Goal: Information Seeking & Learning: Understand process/instructions

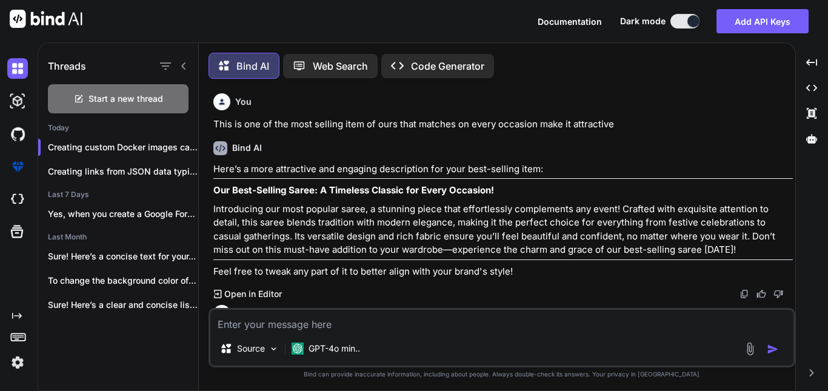
scroll to position [1958, 0]
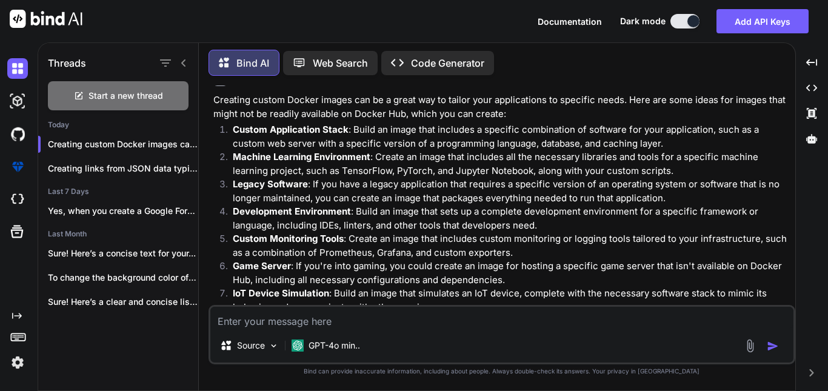
type textarea "I want this saree to be draped to an [DEMOGRAPHIC_DATA] model wearing jewelery …"
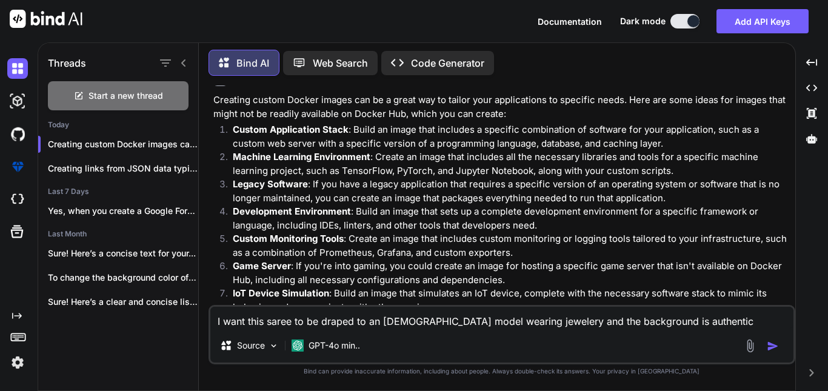
type textarea "x"
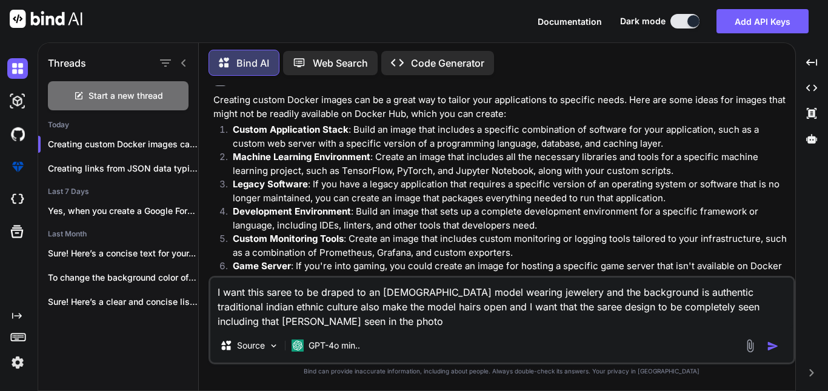
type textarea "I want this saree to be draped to an [DEMOGRAPHIC_DATA] model wearing jewelery …"
type textarea "x"
type textarea "I want this saree to be draped to an [DEMOGRAPHIC_DATA] model wearing jewelery …"
type textarea "x"
type textarea "I want this saree to be draped to an [DEMOGRAPHIC_DATA] model wearing jewelery …"
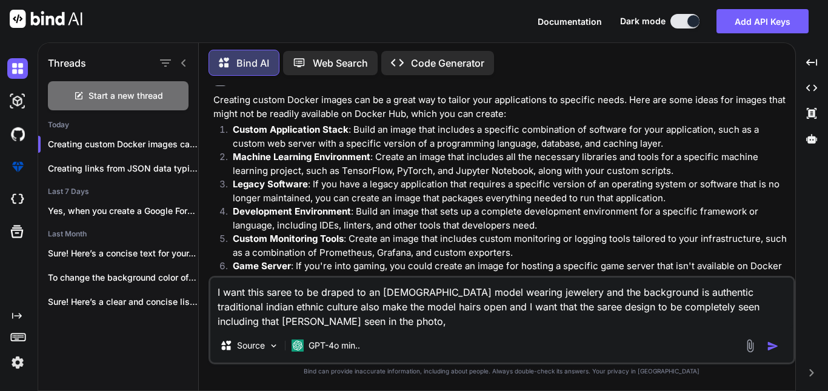
type textarea "x"
type textarea "I want this saree to be draped to an [DEMOGRAPHIC_DATA] model wearing jewelery …"
type textarea "x"
type textarea "I want this saree to be draped to an [DEMOGRAPHIC_DATA] model wearing jewelery …"
type textarea "x"
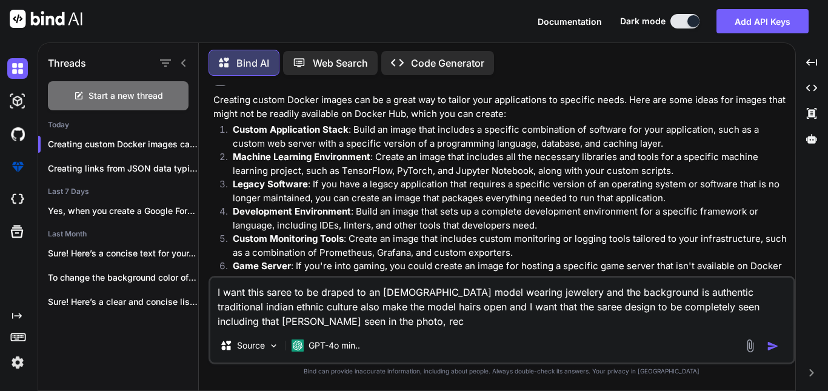
type textarea "I want this saree to be draped to an [DEMOGRAPHIC_DATA] model wearing jewelery …"
type textarea "x"
type textarea "I want this saree to be draped to an [DEMOGRAPHIC_DATA] model wearing jewelery …"
type textarea "x"
type textarea "I want this saree to be draped to an [DEMOGRAPHIC_DATA] model wearing jewelery …"
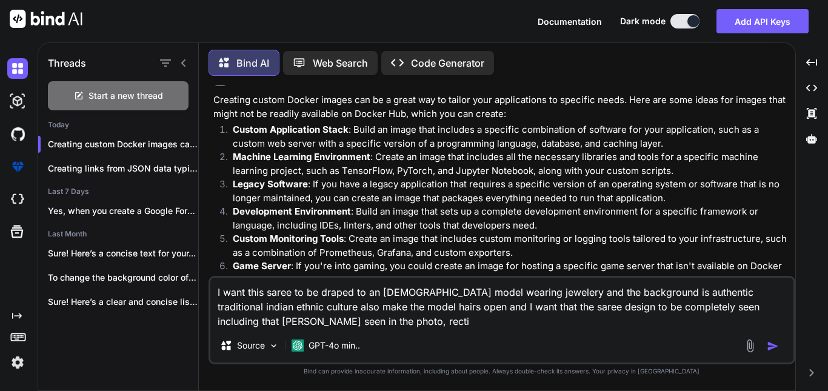
type textarea "x"
type textarea "I want this saree to be draped to an [DEMOGRAPHIC_DATA] model wearing jewelery …"
type textarea "x"
type textarea "I want this saree to be draped to an [DEMOGRAPHIC_DATA] model wearing jewelery …"
type textarea "x"
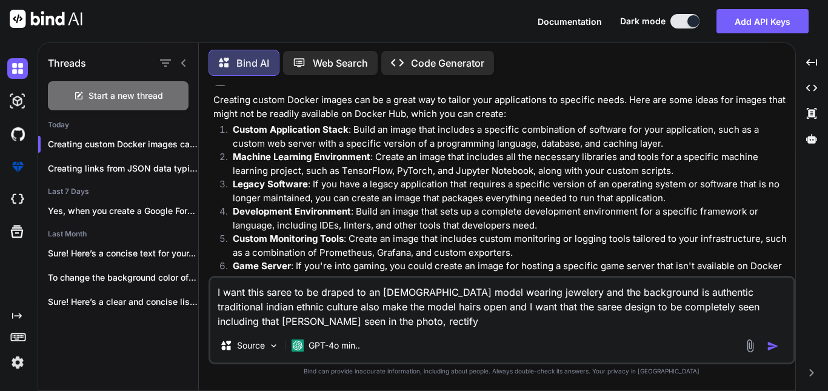
type textarea "I want this saree to be draped to an [DEMOGRAPHIC_DATA] model wearing jewelery …"
type textarea "x"
type textarea "I want this saree to be draped to an [DEMOGRAPHIC_DATA] model wearing jewelery …"
type textarea "x"
type textarea "I want this saree to be draped to an [DEMOGRAPHIC_DATA] model wearing jewelery …"
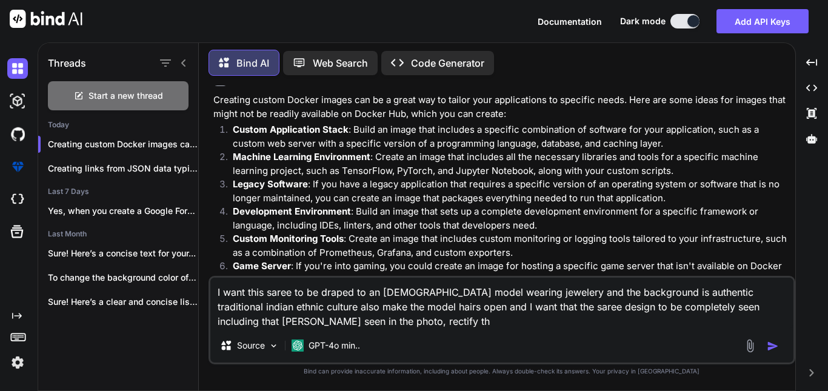
type textarea "x"
type textarea "I want this saree to be draped to an [DEMOGRAPHIC_DATA] model wearing jewelery …"
type textarea "x"
type textarea "I want this saree to be draped to an [DEMOGRAPHIC_DATA] model wearing jewelery …"
type textarea "x"
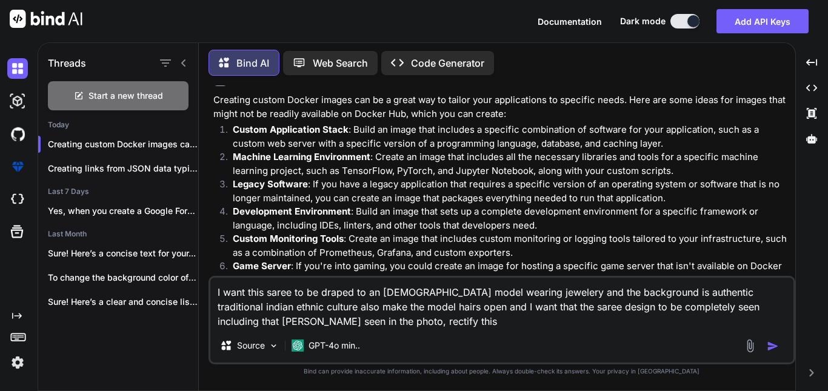
type textarea "I want this saree to be draped to an [DEMOGRAPHIC_DATA] model wearing jewelery …"
type textarea "x"
type textarea "I want this saree to be draped to an [DEMOGRAPHIC_DATA] model wearing jewelery …"
type textarea "x"
type textarea "I want this saree to be draped to an [DEMOGRAPHIC_DATA] model wearing jewelery …"
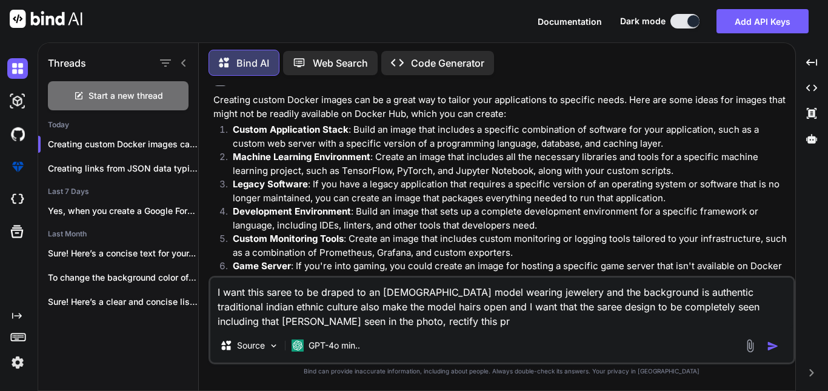
type textarea "x"
type textarea "I want this saree to be draped to an [DEMOGRAPHIC_DATA] model wearing jewelery …"
type textarea "x"
type textarea "I want this saree to be draped to an [DEMOGRAPHIC_DATA] model wearing jewelery …"
type textarea "x"
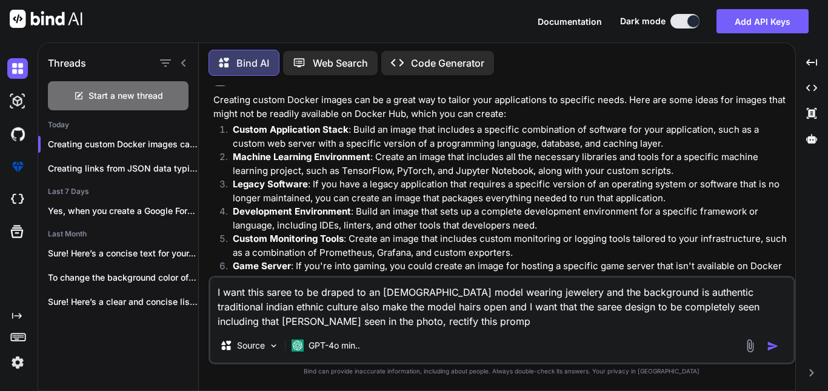
type textarea "I want this saree to be draped to an [DEMOGRAPHIC_DATA] model wearing jewelery …"
type textarea "x"
type textarea "I want this saree to be draped to an [DEMOGRAPHIC_DATA] model wearing jewelery …"
type textarea "x"
type textarea "I want this saree to be draped to an [DEMOGRAPHIC_DATA] model wearing jewelery …"
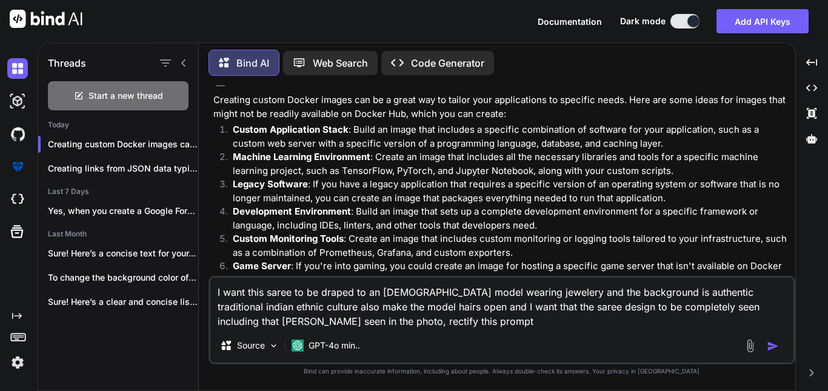
type textarea "x"
type textarea "I want this saree to be draped to an [DEMOGRAPHIC_DATA] model wearing jewelery …"
type textarea "x"
type textarea "I want this saree to be draped to an [DEMOGRAPHIC_DATA] model wearing jewelery …"
type textarea "x"
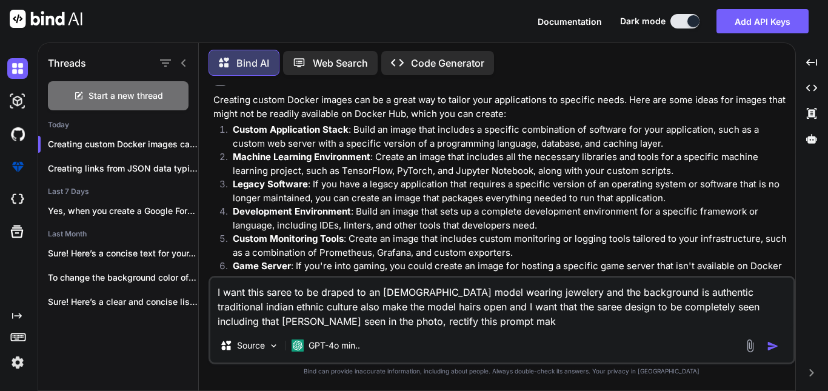
type textarea "I want this saree to be draped to an [DEMOGRAPHIC_DATA] model wearing jewelery …"
type textarea "x"
type textarea "I want this saree to be draped to an [DEMOGRAPHIC_DATA] model wearing jewelery …"
type textarea "x"
type textarea "I want this saree to be draped to an [DEMOGRAPHIC_DATA] model wearing jewelery …"
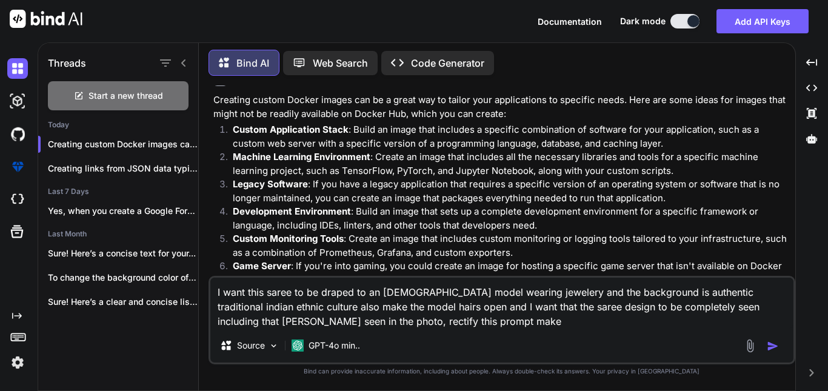
type textarea "x"
type textarea "I want this saree to be draped to an [DEMOGRAPHIC_DATA] model wearing jewelery …"
type textarea "x"
type textarea "I want this saree to be draped to an [DEMOGRAPHIC_DATA] model wearing jewelery …"
type textarea "x"
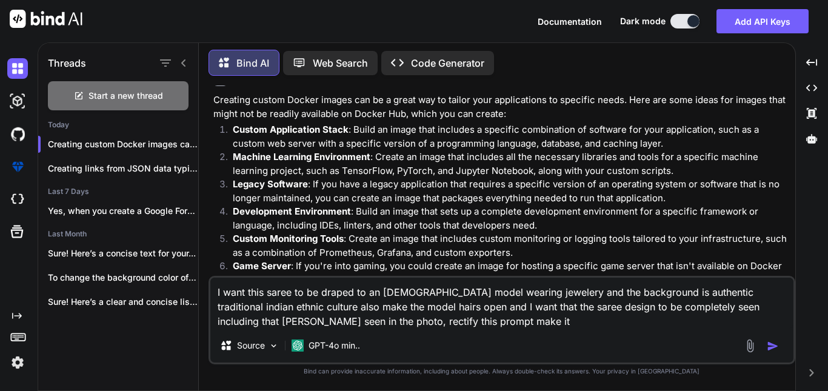
type textarea "I want this saree to be draped to an [DEMOGRAPHIC_DATA] model wearing jewelery …"
type textarea "x"
type textarea "I want this saree to be draped to an [DEMOGRAPHIC_DATA] model wearing jewelery …"
type textarea "x"
type textarea "I want this saree to be draped to an [DEMOGRAPHIC_DATA] model wearing jewelery …"
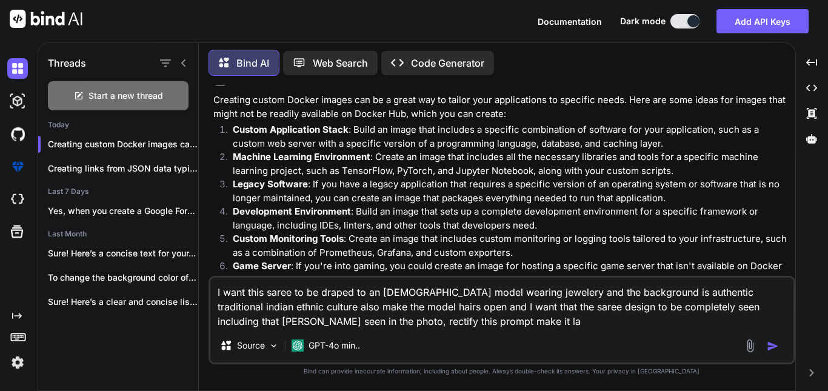
type textarea "x"
type textarea "I want this saree to be draped to an [DEMOGRAPHIC_DATA] model wearing jewelery …"
type textarea "x"
type textarea "I want this saree to be draped to an [DEMOGRAPHIC_DATA] model wearing jewelery …"
type textarea "x"
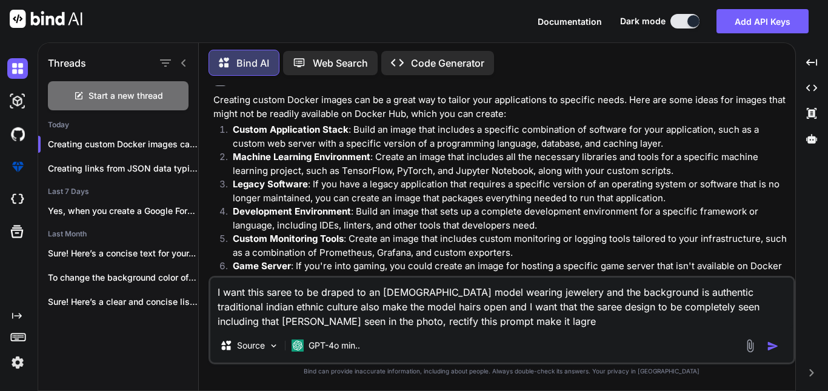
type textarea "I want this saree to be draped to an [DEMOGRAPHIC_DATA] model wearing jewelery …"
type textarea "x"
type textarea "I want this saree to be draped to an [DEMOGRAPHIC_DATA] model wearing jewelery …"
type textarea "x"
type textarea "I want this saree to be draped to an [DEMOGRAPHIC_DATA] model wearing jewelery …"
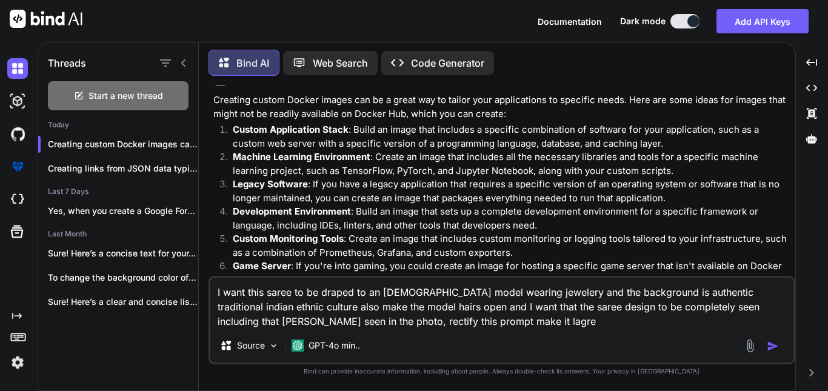
type textarea "x"
type textarea "I want this saree to be draped to an [DEMOGRAPHIC_DATA] model wearing jewelery …"
type textarea "x"
type textarea "I want this saree to be draped to an [DEMOGRAPHIC_DATA] model wearing jewelery …"
type textarea "x"
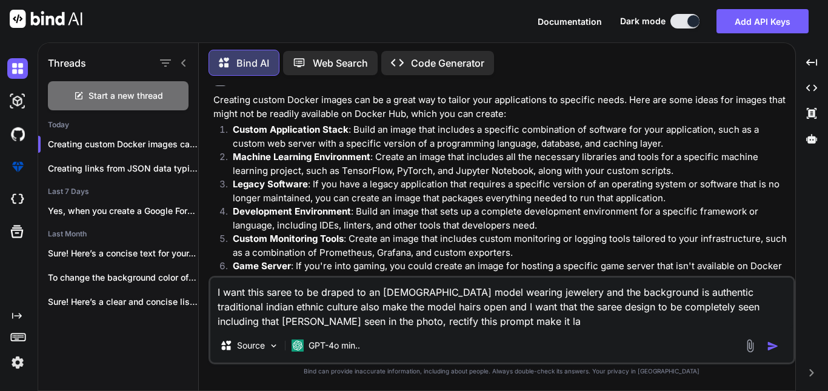
type textarea "I want this saree to be draped to an [DEMOGRAPHIC_DATA] model wearing jewelery …"
type textarea "x"
type textarea "I want this saree to be draped to an [DEMOGRAPHIC_DATA] model wearing jewelery …"
type textarea "x"
type textarea "I want this saree to be draped to an [DEMOGRAPHIC_DATA] model wearing jewelery …"
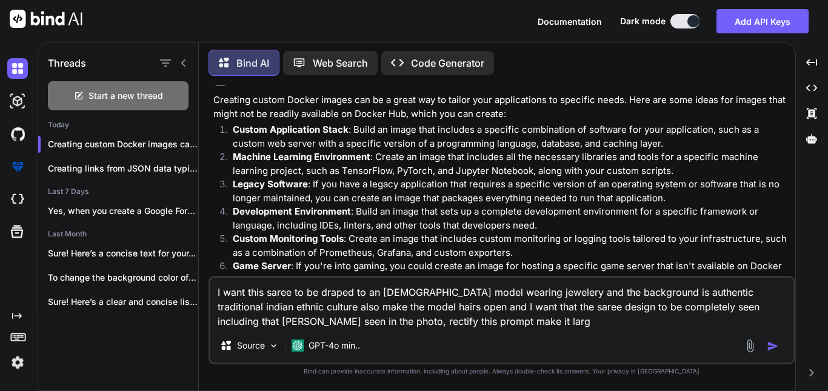
type textarea "x"
type textarea "I want this saree to be draped to an [DEMOGRAPHIC_DATA] model wearing jewelery …"
type textarea "x"
type textarea "I want this saree to be draped to an [DEMOGRAPHIC_DATA] model wearing jewelery …"
type textarea "x"
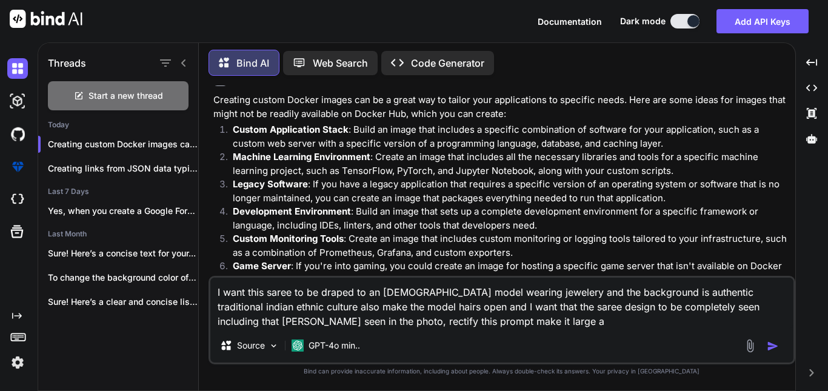
type textarea "I want this saree to be draped to an [DEMOGRAPHIC_DATA] model wearing jewelery …"
type textarea "x"
type textarea "I want this saree to be draped to an [DEMOGRAPHIC_DATA] model wearing jewelery …"
type textarea "x"
type textarea "I want this saree to be draped to an [DEMOGRAPHIC_DATA] model wearing jewelery …"
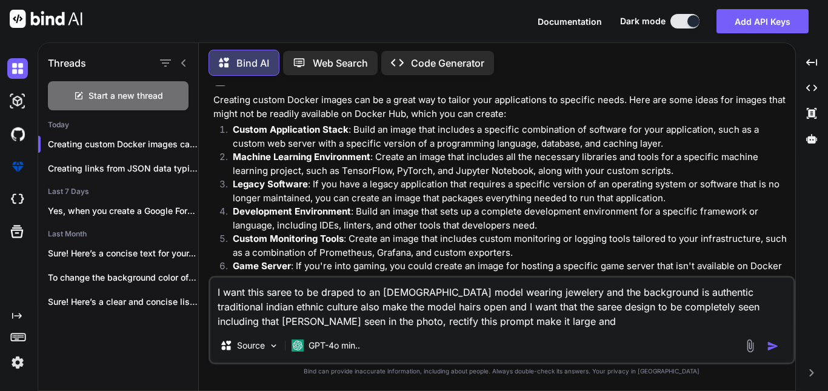
type textarea "x"
type textarea "I want this saree to be draped to an [DEMOGRAPHIC_DATA] model wearing jewelery …"
type textarea "x"
type textarea "I want this saree to be draped to an [DEMOGRAPHIC_DATA] model wearing jewelery …"
type textarea "x"
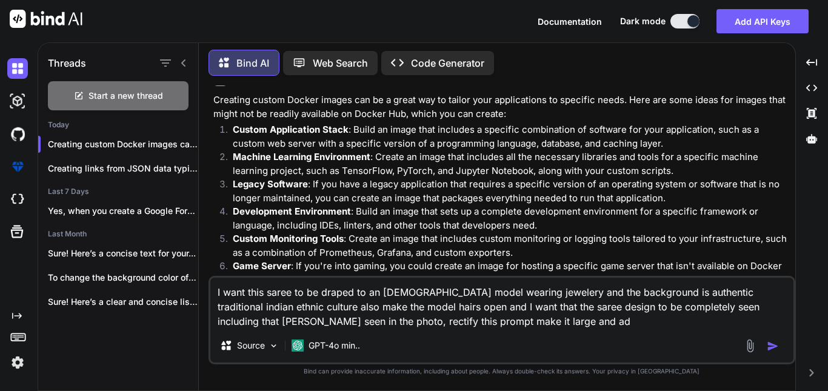
type textarea "I want this saree to be draped to an [DEMOGRAPHIC_DATA] model wearing jewelery …"
type textarea "x"
type textarea "I want this saree to be draped to an [DEMOGRAPHIC_DATA] model wearing jewelery …"
type textarea "x"
type textarea "I want this saree to be draped to an [DEMOGRAPHIC_DATA] model wearing jewelery …"
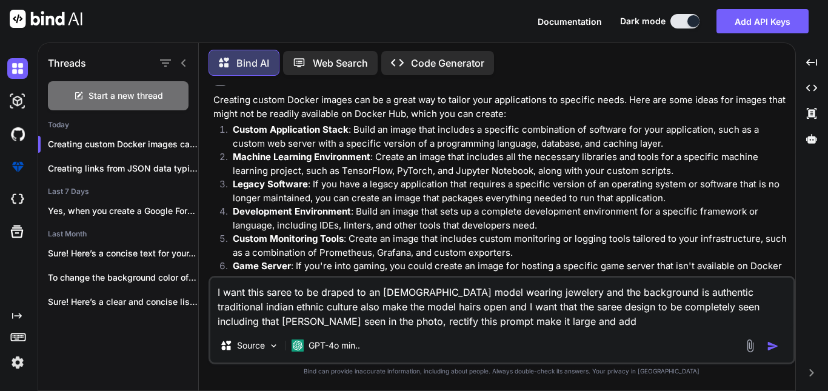
type textarea "x"
type textarea "I want this saree to be draped to an [DEMOGRAPHIC_DATA] model wearing jewelery …"
type textarea "x"
type textarea "I want this saree to be draped to an [DEMOGRAPHIC_DATA] model wearing jewelery …"
type textarea "x"
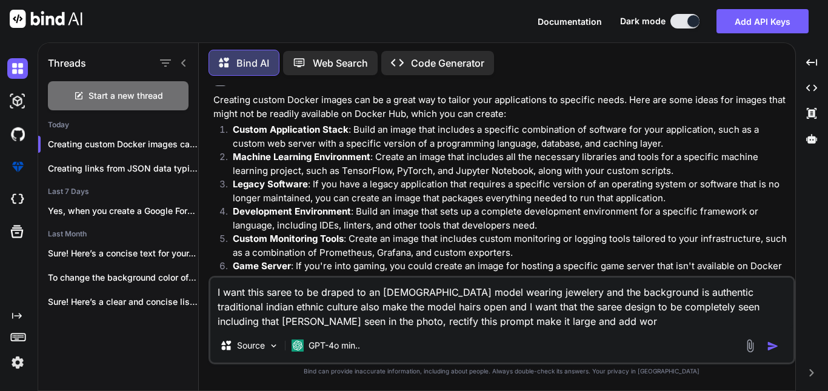
type textarea "I want this saree to be draped to an [DEMOGRAPHIC_DATA] model wearing jewelery …"
type textarea "x"
type textarea "I want this saree to be draped to an [DEMOGRAPHIC_DATA] model wearing jewelery …"
type textarea "x"
type textarea "I want this saree to be draped to an [DEMOGRAPHIC_DATA] model wearing jewelery …"
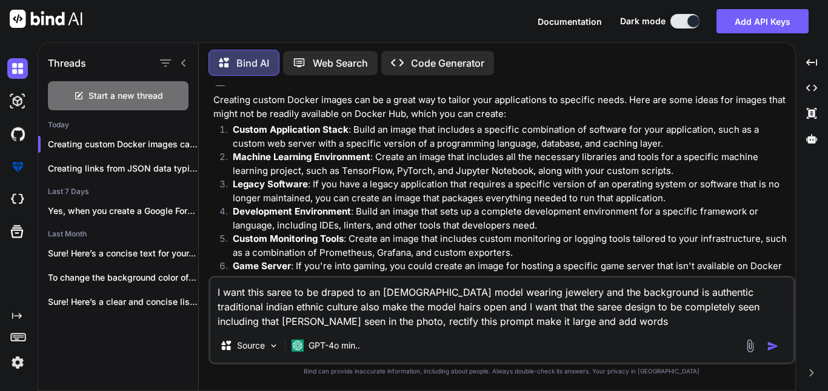
type textarea "x"
type textarea "I want this saree to be draped to an [DEMOGRAPHIC_DATA] model wearing jewelery …"
type textarea "x"
type textarea "I want this saree to be draped to an [DEMOGRAPHIC_DATA] model wearing jewelery …"
type textarea "x"
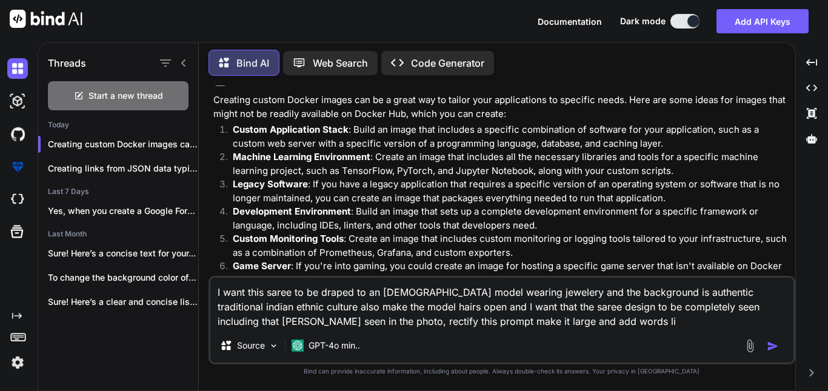
type textarea "I want this saree to be draped to an [DEMOGRAPHIC_DATA] model wearing jewelery …"
type textarea "x"
type textarea "I want this saree to be draped to an [DEMOGRAPHIC_DATA] model wearing jewelery …"
type textarea "x"
type textarea "I want this saree to be draped to an [DEMOGRAPHIC_DATA] model wearing jewelery …"
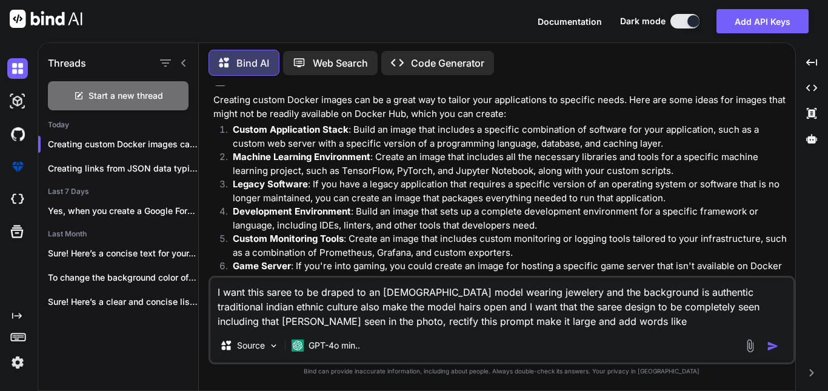
type textarea "x"
type textarea "I want this saree to be draped to an [DEMOGRAPHIC_DATA] model wearing jewelery …"
type textarea "x"
type textarea "I want this saree to be draped to an [DEMOGRAPHIC_DATA] model wearing jewelery …"
type textarea "x"
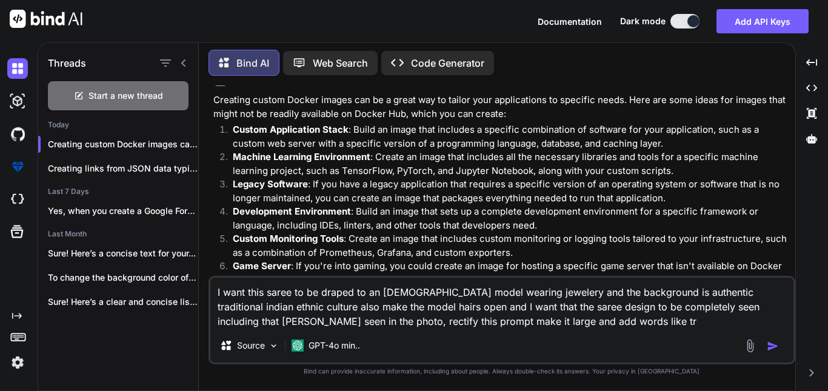
type textarea "I want this saree to be draped to an [DEMOGRAPHIC_DATA] model wearing jewelery …"
type textarea "x"
type textarea "I want this saree to be draped to an [DEMOGRAPHIC_DATA] model wearing jewelery …"
type textarea "x"
type textarea "I want this saree to be draped to an [DEMOGRAPHIC_DATA] model wearing jewelery …"
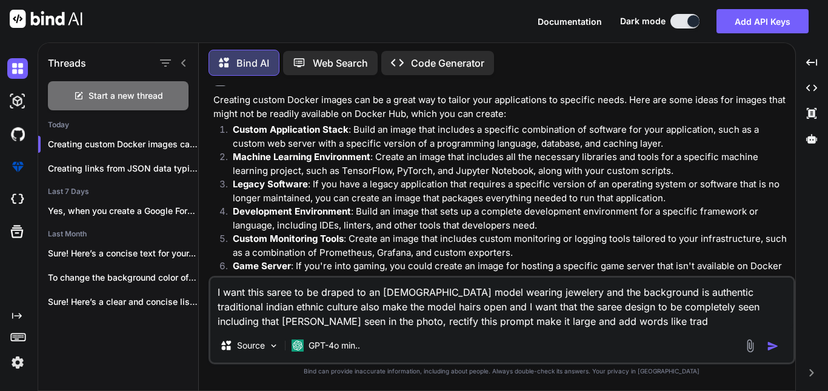
type textarea "x"
type textarea "I want this saree to be draped to an [DEMOGRAPHIC_DATA] model wearing jewelery …"
type textarea "x"
type textarea "I want this saree to be draped to an [DEMOGRAPHIC_DATA] model wearing jewelery …"
type textarea "x"
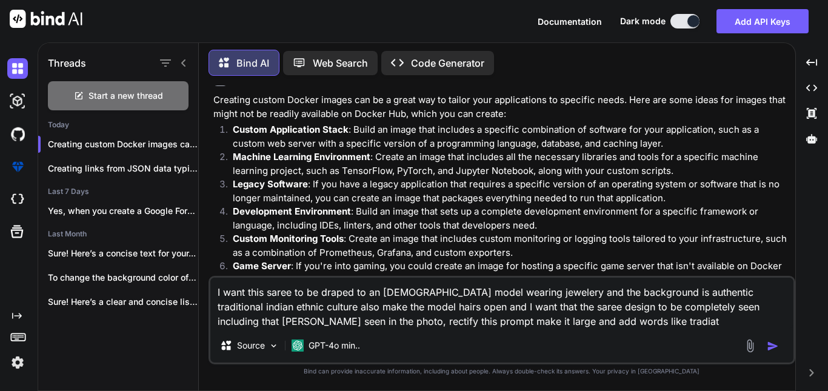
type textarea "I want this saree to be draped to an [DEMOGRAPHIC_DATA] model wearing jewelery …"
type textarea "x"
type textarea "I want this saree to be draped to an [DEMOGRAPHIC_DATA] model wearing jewelery …"
type textarea "x"
type textarea "I want this saree to be draped to an [DEMOGRAPHIC_DATA] model wearing jewelery …"
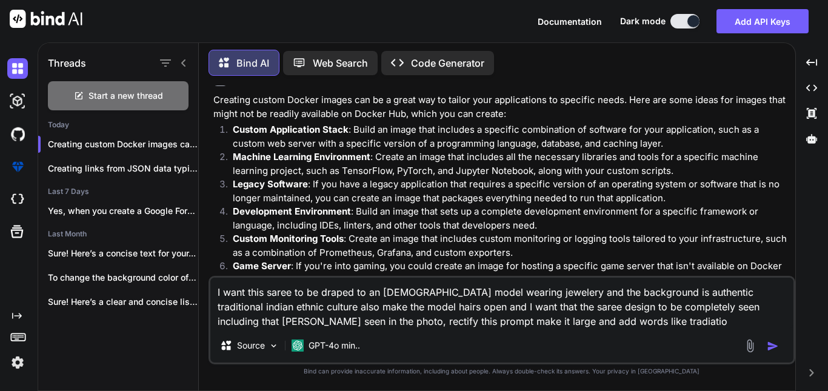
type textarea "x"
type textarea "I want this saree to be draped to an [DEMOGRAPHIC_DATA] model wearing jewelery …"
type textarea "x"
type textarea "I want this saree to be draped to an [DEMOGRAPHIC_DATA] model wearing jewelery …"
type textarea "x"
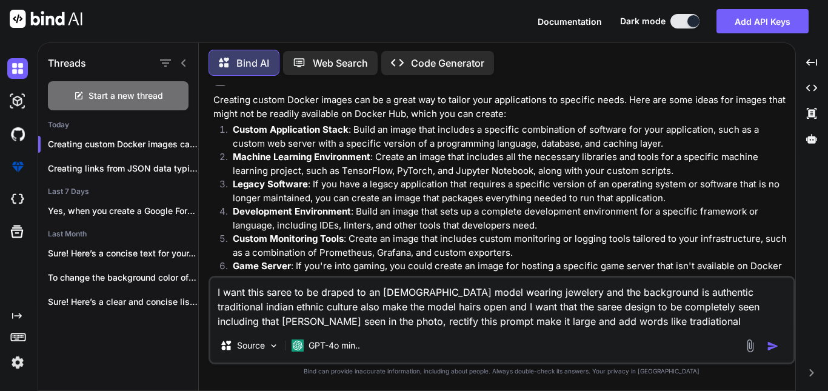
type textarea "I want this saree to be draped to an [DEMOGRAPHIC_DATA] model wearing jewelery …"
type textarea "x"
type textarea "I want this saree to be draped to an [DEMOGRAPHIC_DATA] model wearing jewelery …"
type textarea "x"
type textarea "I want this saree to be draped to an [DEMOGRAPHIC_DATA] model wearing jewelery …"
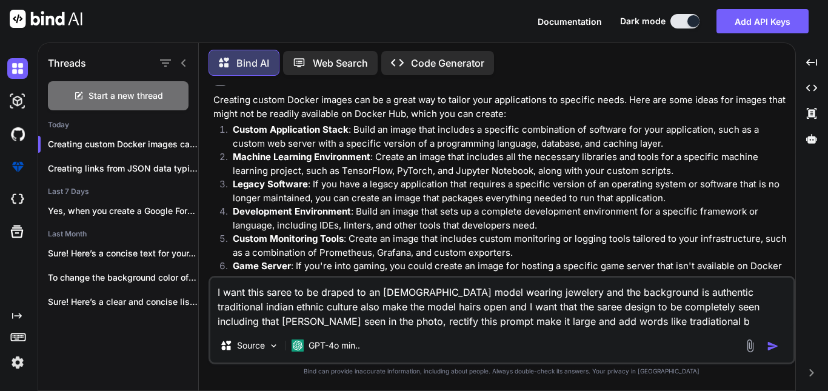
type textarea "x"
type textarea "I want this saree to be draped to an [DEMOGRAPHIC_DATA] model wearing jewelery …"
type textarea "x"
type textarea "I want this saree to be draped to an [DEMOGRAPHIC_DATA] model wearing jewelery …"
type textarea "x"
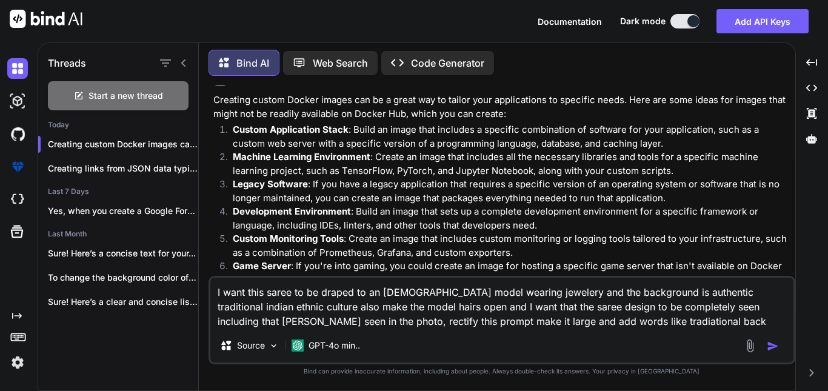
type textarea "I want this saree to be draped to an [DEMOGRAPHIC_DATA] model wearing jewelery …"
type textarea "x"
type textarea "I want this saree to be draped to an [DEMOGRAPHIC_DATA] model wearing jewelery …"
type textarea "x"
type textarea "I want this saree to be draped to an [DEMOGRAPHIC_DATA] model wearing jewelery …"
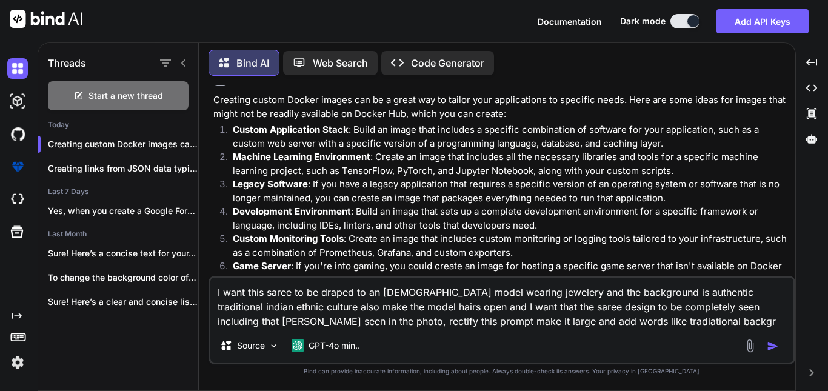
type textarea "x"
type textarea "I want this saree to be draped to an [DEMOGRAPHIC_DATA] model wearing jewelery …"
type textarea "x"
type textarea "I want this saree to be draped to an [DEMOGRAPHIC_DATA] model wearing jewelery …"
type textarea "x"
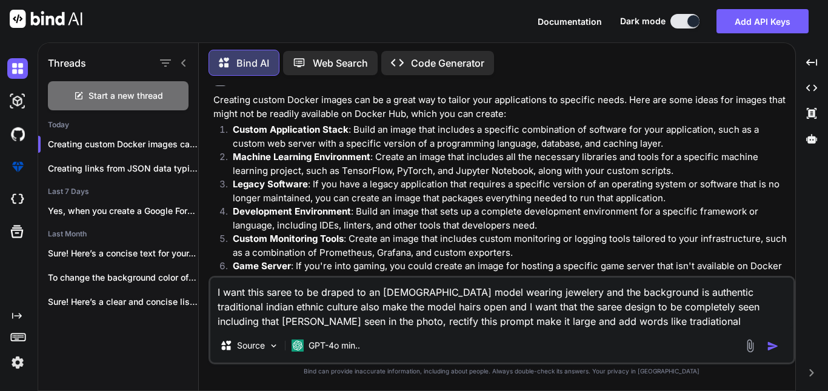
type textarea "I want this saree to be draped to an [DEMOGRAPHIC_DATA] model wearing jewelery …"
type textarea "x"
type textarea "I want this saree to be draped to an [DEMOGRAPHIC_DATA] model wearing jewelery …"
type textarea "x"
type textarea "I want this saree to be draped to an [DEMOGRAPHIC_DATA] model wearing jewelery …"
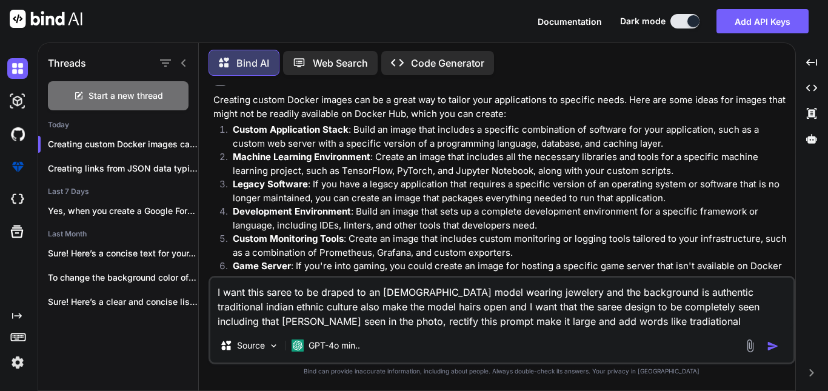
type textarea "x"
type textarea "I want this saree to be draped to an [DEMOGRAPHIC_DATA] model wearing jewelery …"
type textarea "x"
type textarea "I want this saree to be draped to an [DEMOGRAPHIC_DATA] model wearing jewelery …"
type textarea "x"
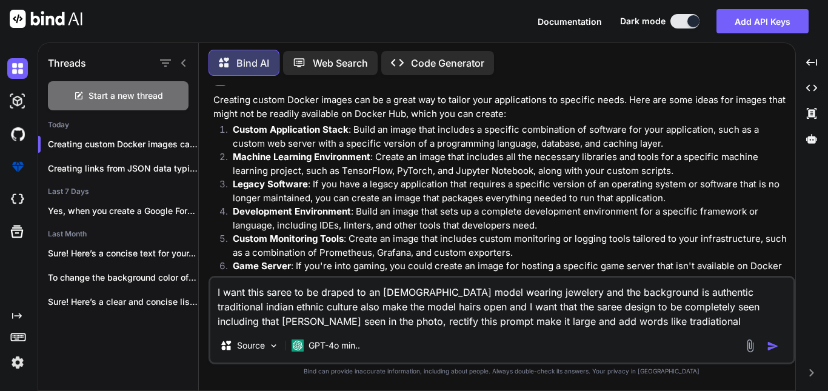
type textarea "I want this saree to be draped to an [DEMOGRAPHIC_DATA] model wearing jewelery …"
type textarea "x"
type textarea "I want this saree to be draped to an [DEMOGRAPHIC_DATA] model wearing jewelery …"
type textarea "x"
type textarea "I want this saree to be draped to an [DEMOGRAPHIC_DATA] model wearing jewelery …"
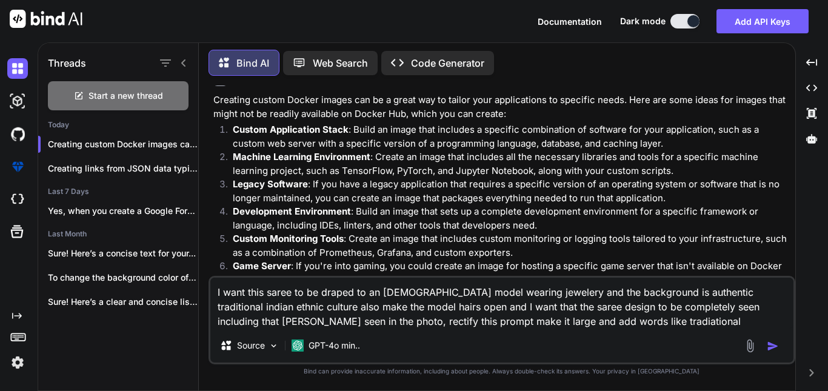
type textarea "x"
type textarea "I want this saree to be draped to an [DEMOGRAPHIC_DATA] model wearing jewelery …"
type textarea "x"
type textarea "I want this saree to be draped to an [DEMOGRAPHIC_DATA] model wearing jewelery …"
type textarea "x"
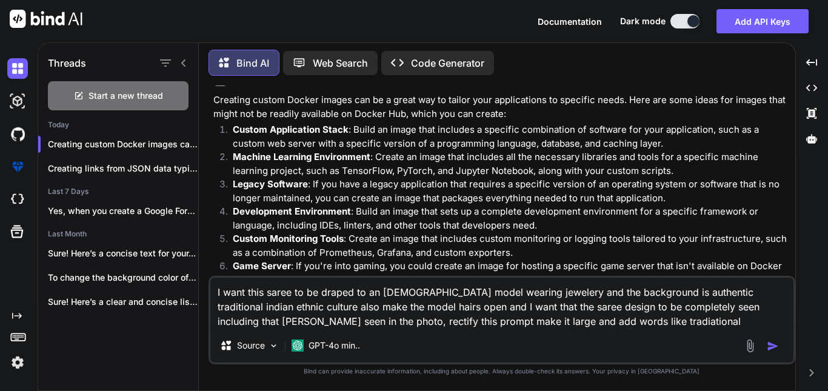
type textarea "I want this saree to be draped to an [DEMOGRAPHIC_DATA] model wearing jewelery …"
type textarea "x"
type textarea "I want this saree to be draped to an [DEMOGRAPHIC_DATA] model wearing jewelery …"
type textarea "x"
type textarea "I want this saree to be draped to an [DEMOGRAPHIC_DATA] model wearing jewelery …"
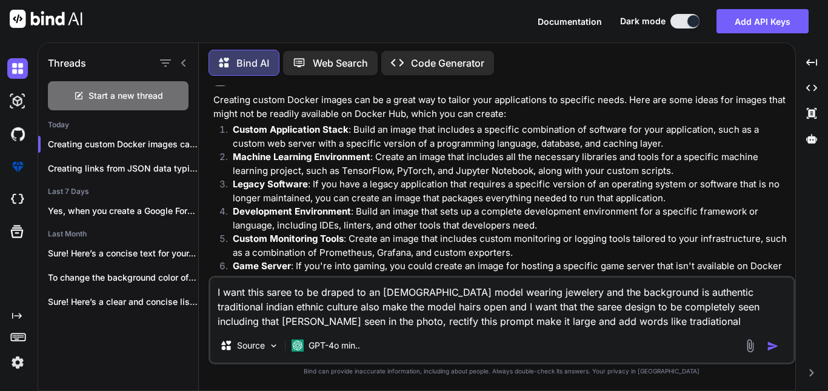
type textarea "x"
type textarea "I want this saree to be draped to an [DEMOGRAPHIC_DATA] model wearing jewelery …"
type textarea "x"
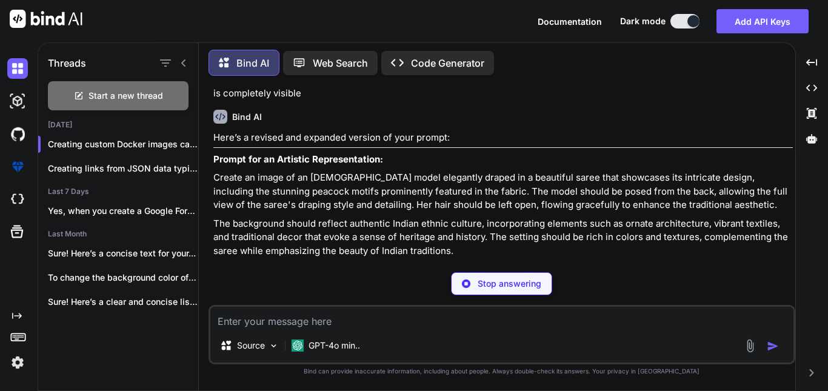
scroll to position [2429, 0]
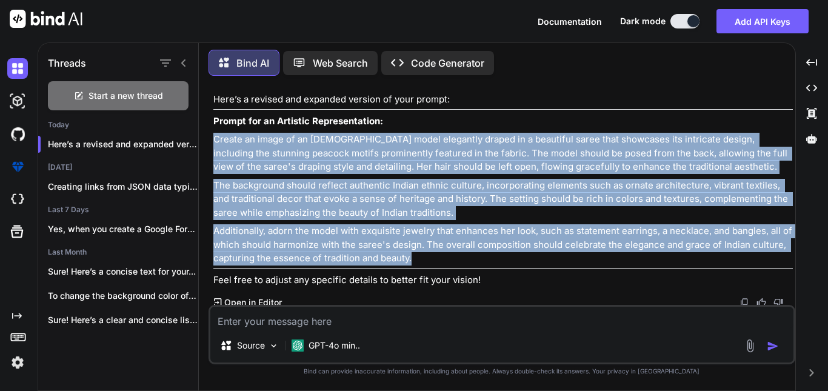
drag, startPoint x: 215, startPoint y: 135, endPoint x: 414, endPoint y: 254, distance: 232.4
click at [414, 254] on div "Here’s a revised and expanded version of your prompt: Prompt for an Artistic Re…" at bounding box center [502, 190] width 579 height 194
click at [431, 255] on p "Additionally, adorn the model with exquisite jewelry that enhances her look, su…" at bounding box center [502, 244] width 579 height 41
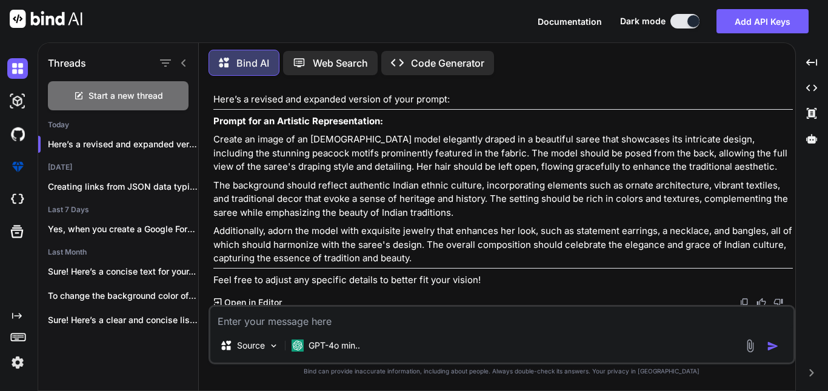
click at [345, 325] on textarea at bounding box center [501, 318] width 583 height 22
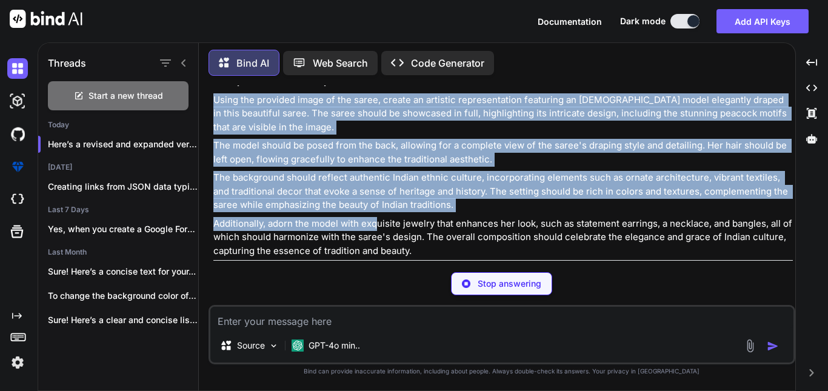
scroll to position [2751, 0]
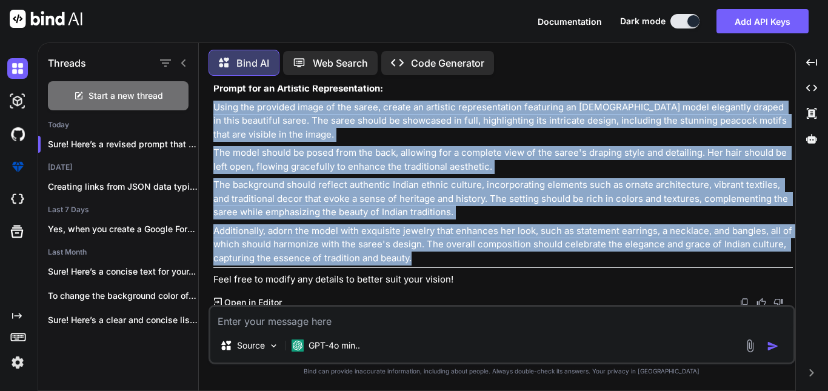
drag, startPoint x: 211, startPoint y: 170, endPoint x: 431, endPoint y: 258, distance: 236.3
click at [431, 258] on div "You This is one of the most selling item of ours that matches on every occasion…" at bounding box center [503, 194] width 584 height 219
copy div "Using the provided image of the saree, create an artistic representation featur…"
click at [261, 324] on textarea at bounding box center [501, 318] width 583 height 22
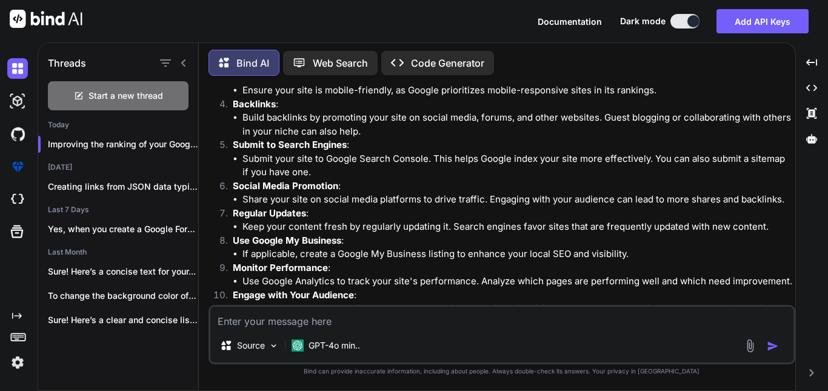
scroll to position [3189, 0]
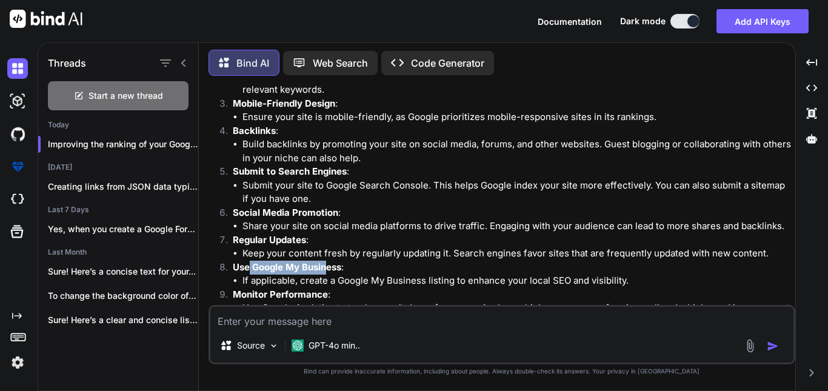
drag, startPoint x: 251, startPoint y: 260, endPoint x: 325, endPoint y: 260, distance: 74.5
click at [325, 261] on strong "Use Google My Business" at bounding box center [287, 267] width 108 height 12
click at [424, 184] on li "Submit your site to Google Search Console. This helps Google index your site mo…" at bounding box center [517, 192] width 550 height 27
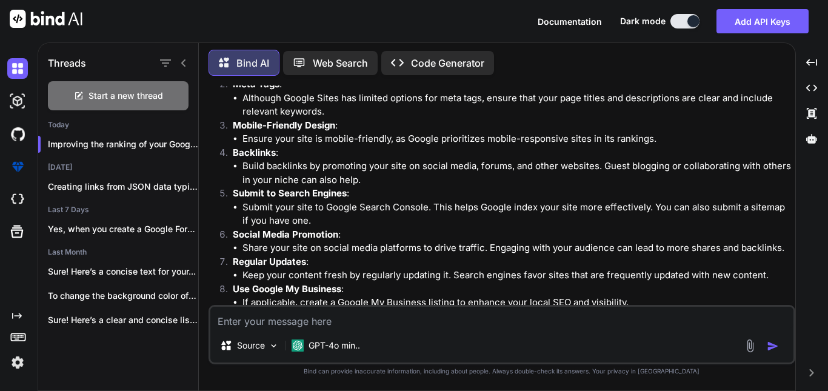
scroll to position [3169, 0]
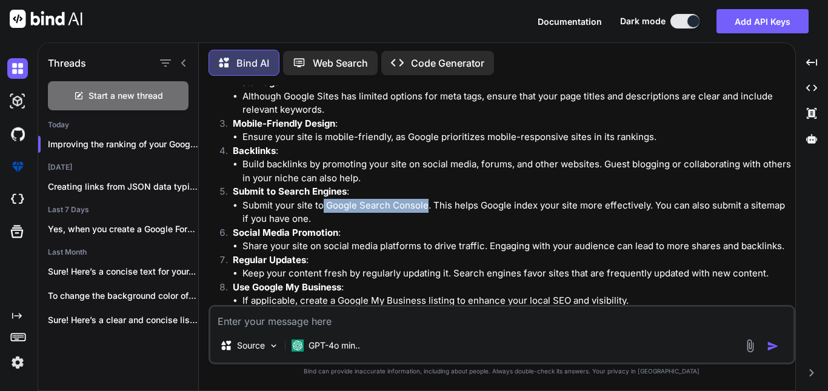
drag, startPoint x: 324, startPoint y: 200, endPoint x: 426, endPoint y: 202, distance: 102.4
click at [426, 202] on li "Submit your site to Google Search Console. This helps Google index your site mo…" at bounding box center [517, 212] width 550 height 27
copy li "Google Search Console"
click at [348, 324] on textarea at bounding box center [501, 318] width 583 height 22
paste textarea "Add a new sitemap"
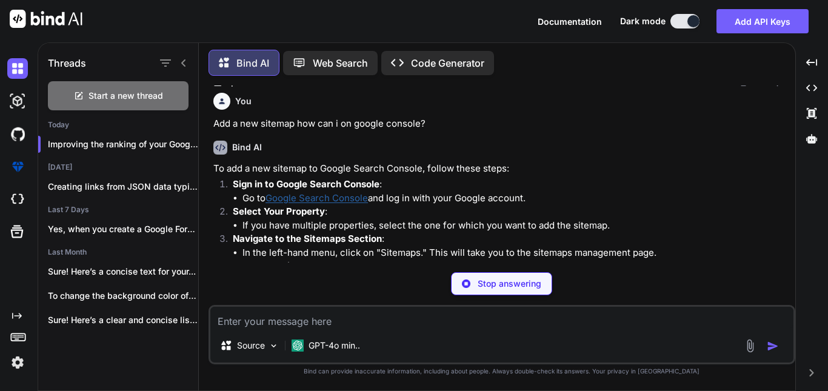
scroll to position [3543, 0]
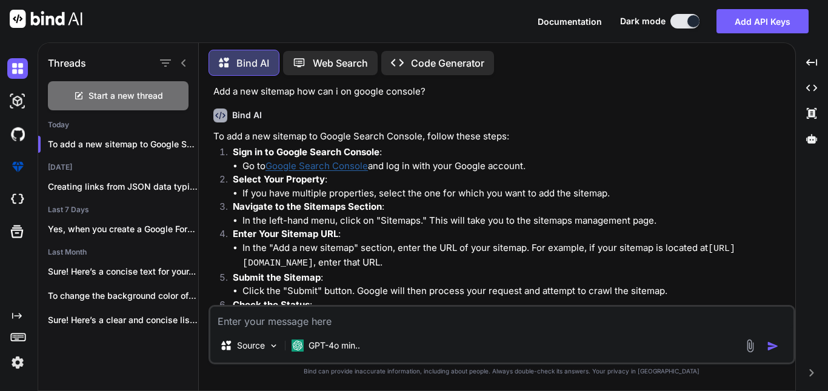
drag, startPoint x: 242, startPoint y: 259, endPoint x: 431, endPoint y: 256, distance: 188.5
click at [431, 256] on code "[URL][DOMAIN_NAME]" at bounding box center [488, 256] width 493 height 25
copy code "[URL][DOMAIN_NAME]"
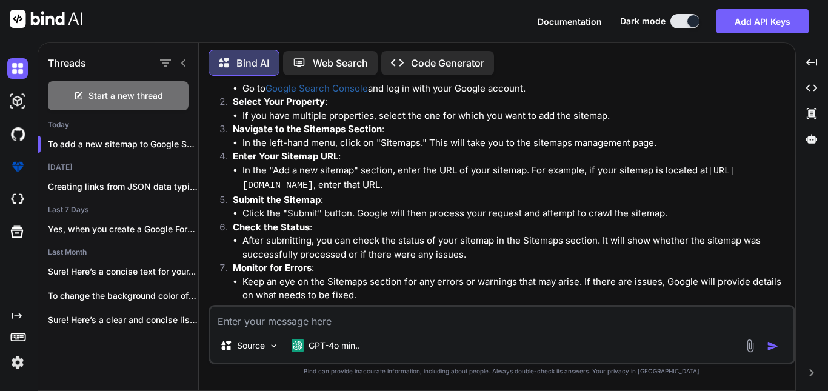
scroll to position [3623, 0]
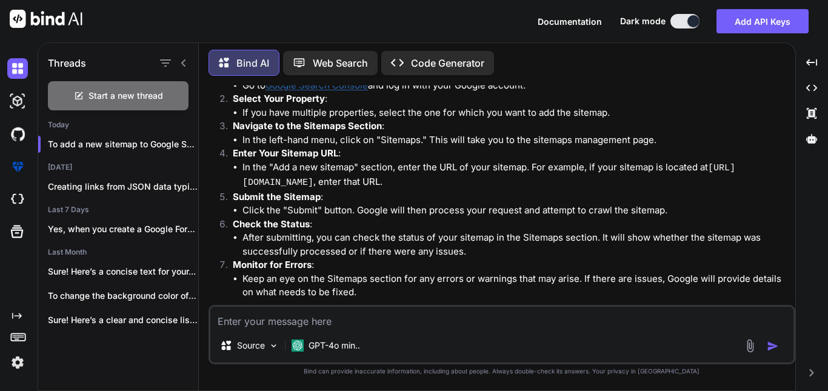
click at [285, 319] on textarea at bounding box center [501, 318] width 583 height 22
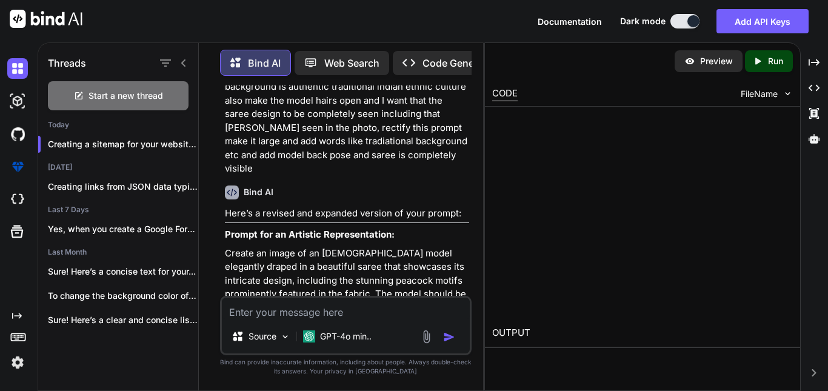
scroll to position [6334, 0]
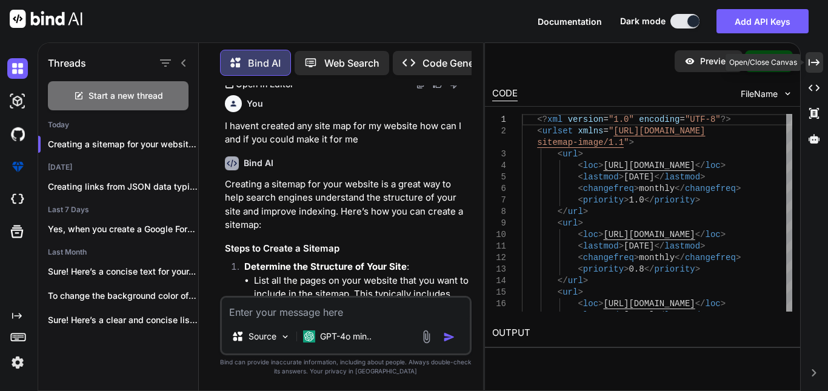
click at [820, 63] on div "Created with Pixso." at bounding box center [814, 62] width 18 height 21
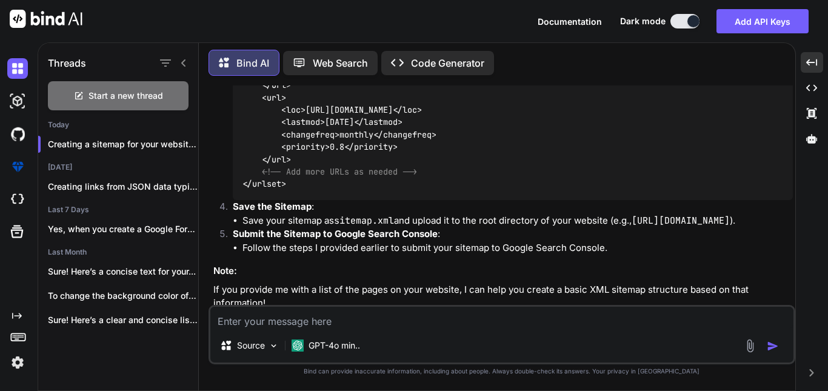
scroll to position [4359, 0]
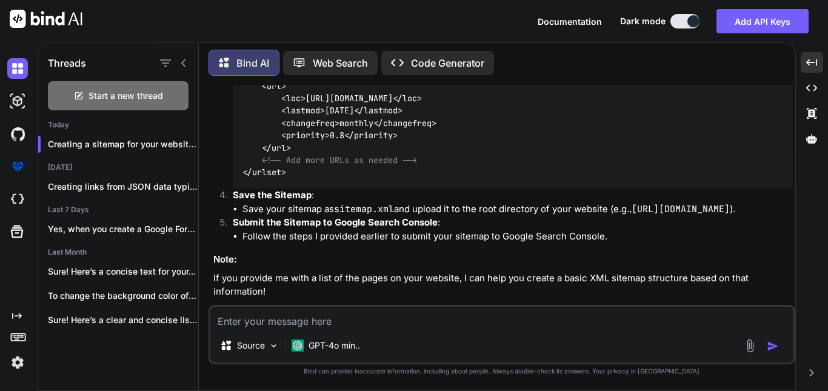
click at [241, 317] on textarea at bounding box center [501, 318] width 583 height 22
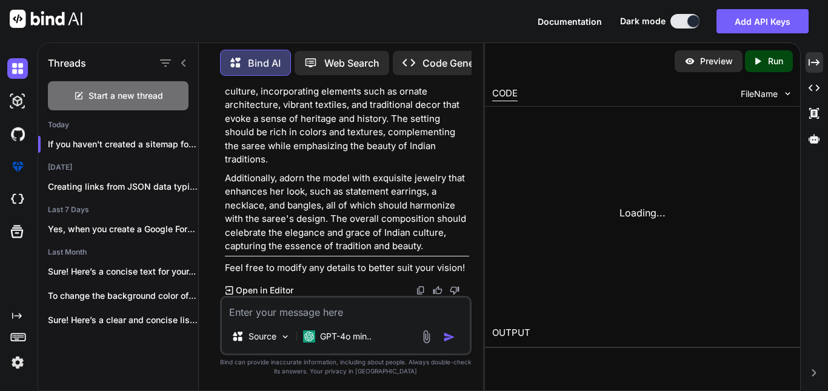
scroll to position [7316, 0]
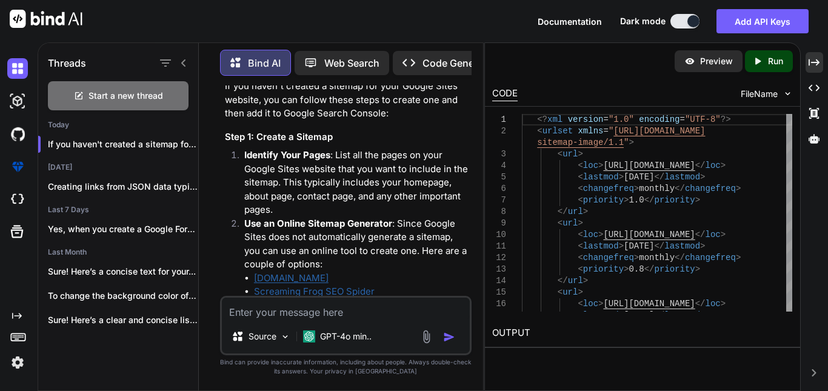
click at [308, 272] on link "[DOMAIN_NAME]" at bounding box center [291, 278] width 75 height 12
click at [310, 285] on link "Screaming Frog SEO Spider" at bounding box center [314, 291] width 121 height 12
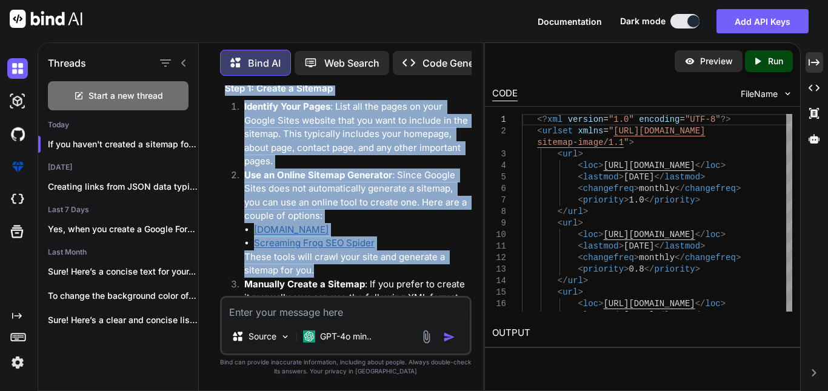
scroll to position [7356, 0]
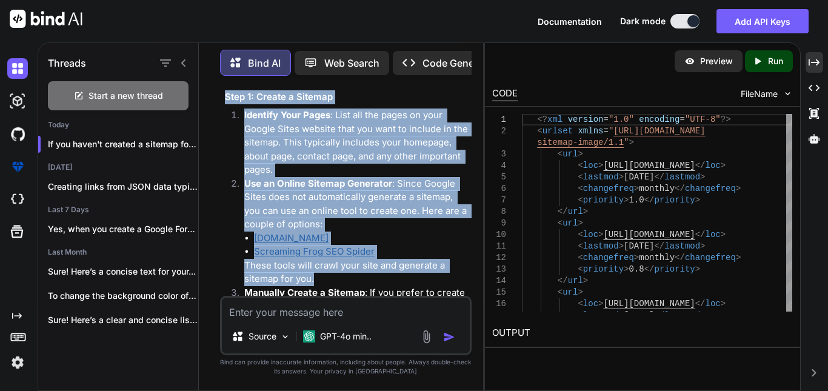
drag, startPoint x: 222, startPoint y: 188, endPoint x: 348, endPoint y: 216, distance: 129.0
click at [348, 216] on div "You This is one of the most selling item of ours that matches on every occasion…" at bounding box center [346, 190] width 249 height 210
copy div "Step 1: Create a Sitemap Identify Your Pages : List all the pages on your Googl…"
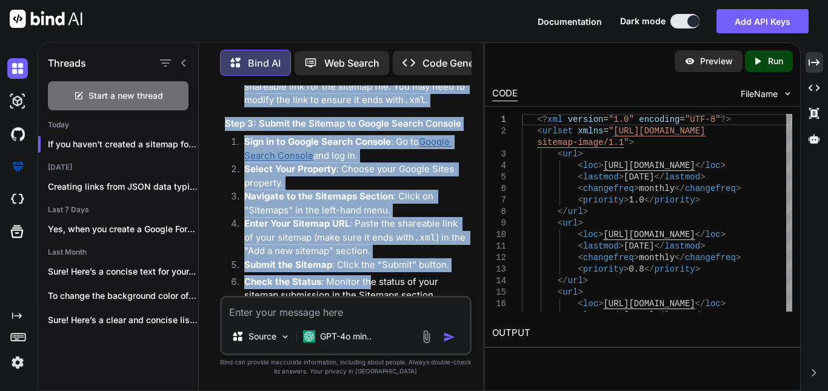
scroll to position [8104, 0]
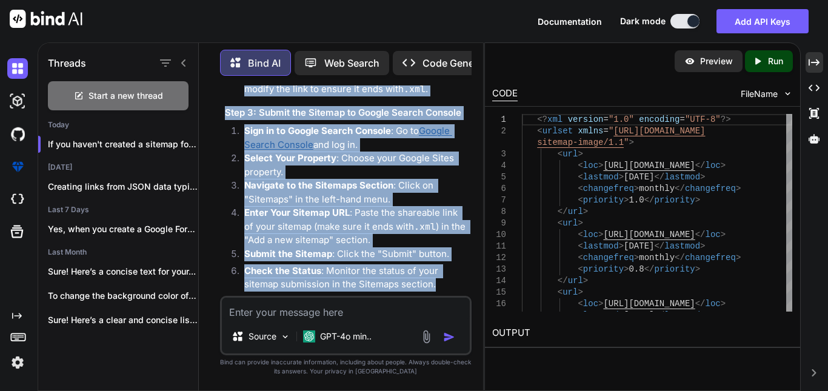
drag, startPoint x: 225, startPoint y: 180, endPoint x: 461, endPoint y: 219, distance: 238.3
copy div "Step 2: Upload the Sitemap Upload to Google Drive : Since Google Sites does not…"
